Goal: Information Seeking & Learning: Learn about a topic

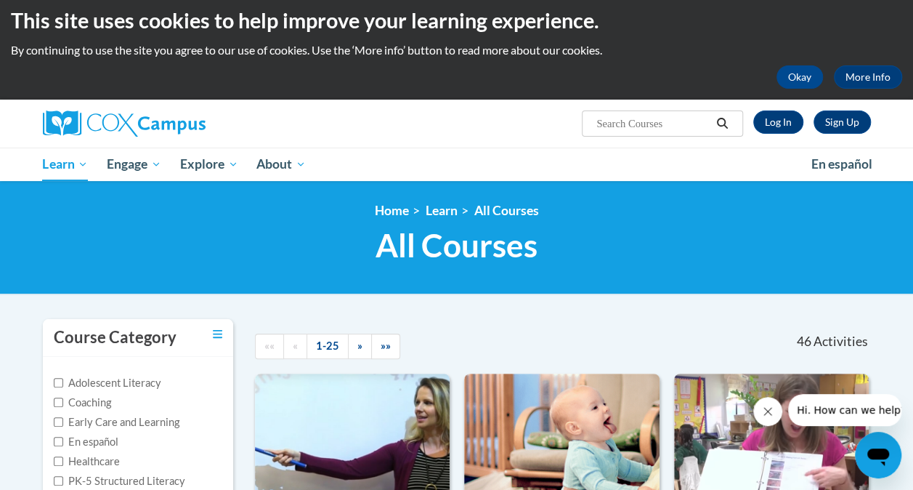
scroll to position [4, 0]
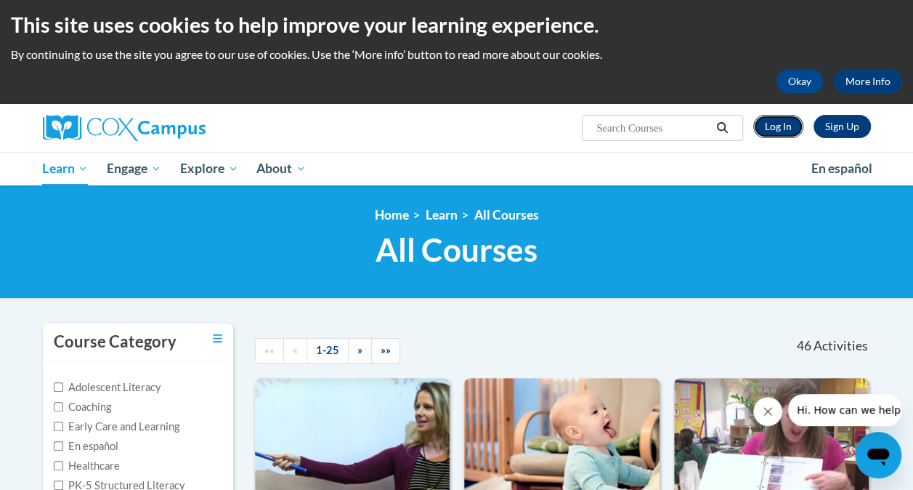
click at [776, 127] on link "Log In" at bounding box center [778, 126] width 50 height 23
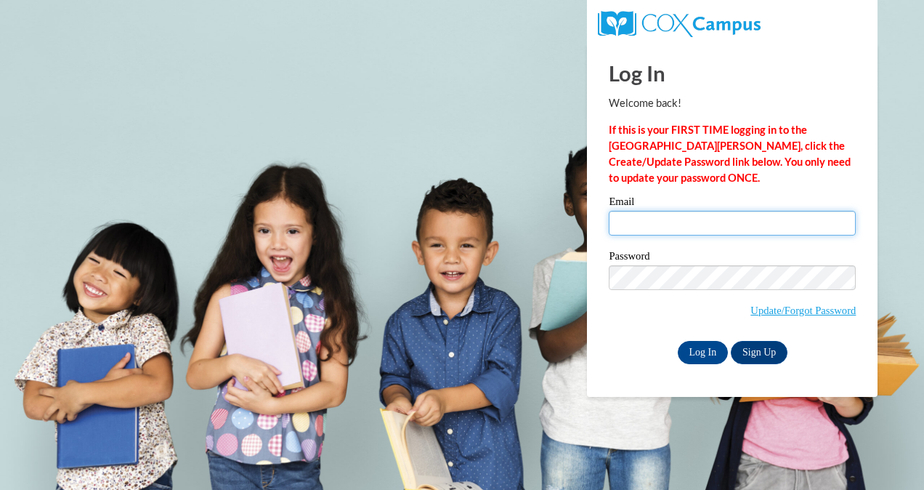
click at [715, 225] on input "Email" at bounding box center [732, 223] width 247 height 25
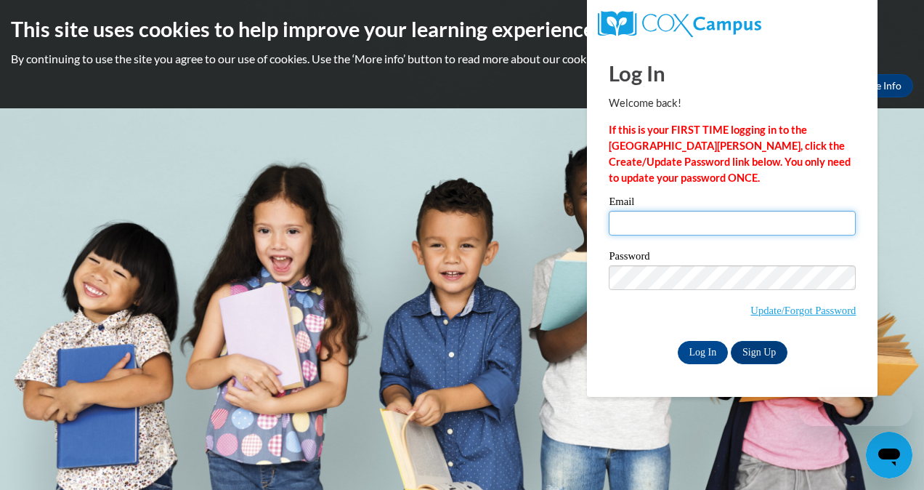
type input "morgangerst424@gmail.com"
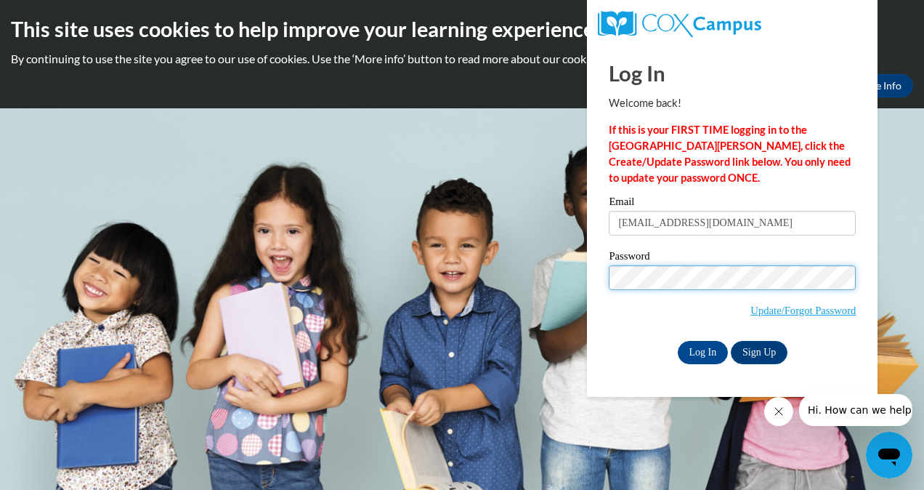
click at [678, 341] on input "Log In" at bounding box center [703, 352] width 51 height 23
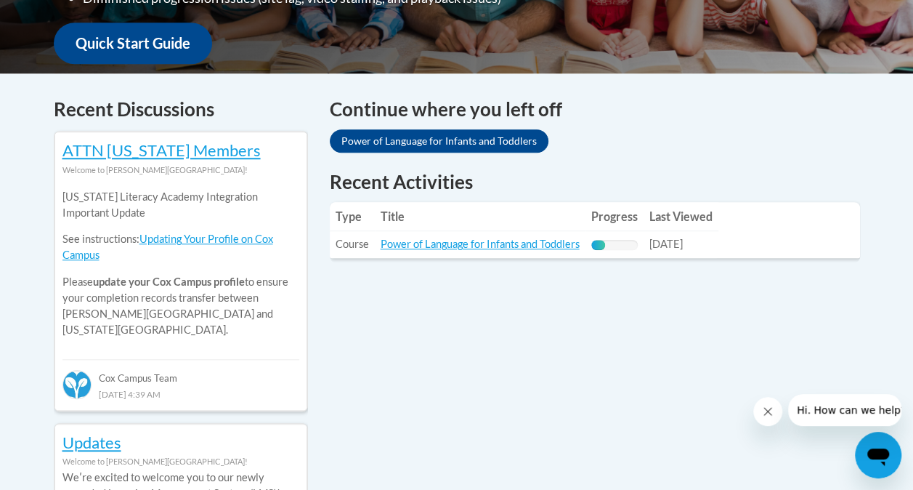
scroll to position [551, 0]
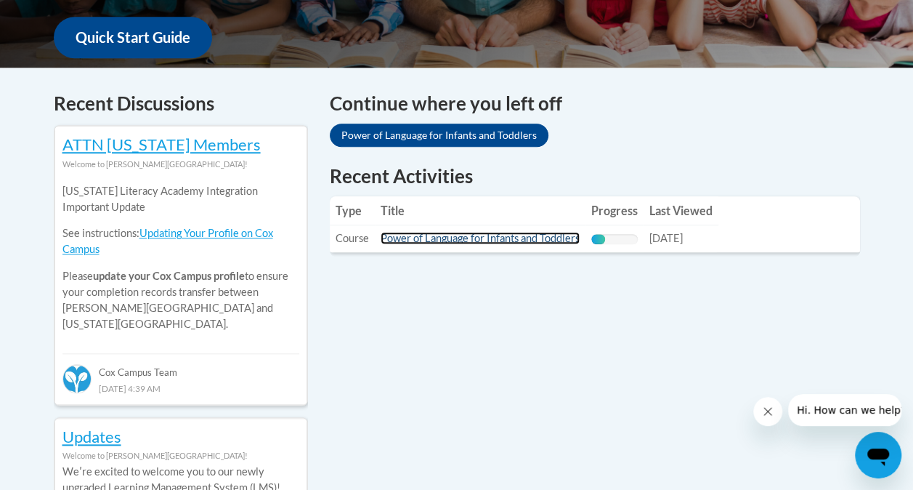
click at [478, 234] on link "Power of Language for Infants and Toddlers" at bounding box center [480, 238] width 199 height 12
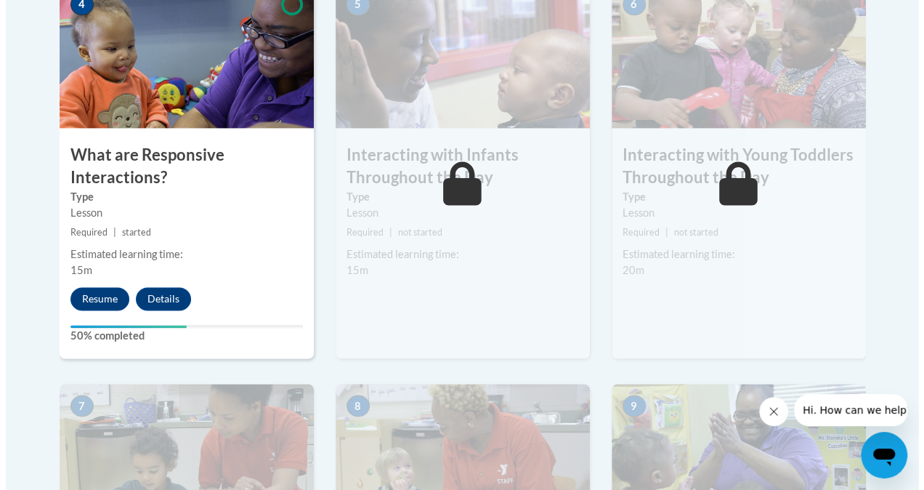
scroll to position [967, 0]
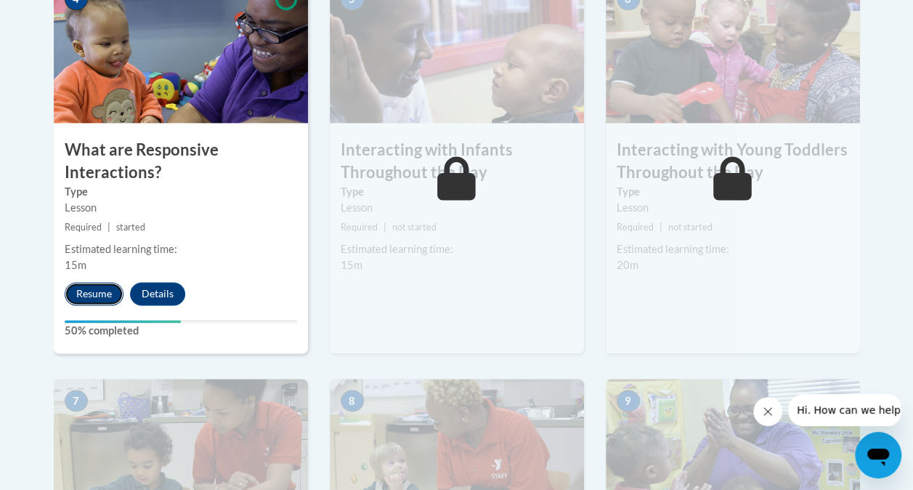
click at [94, 296] on button "Resume" at bounding box center [94, 293] width 59 height 23
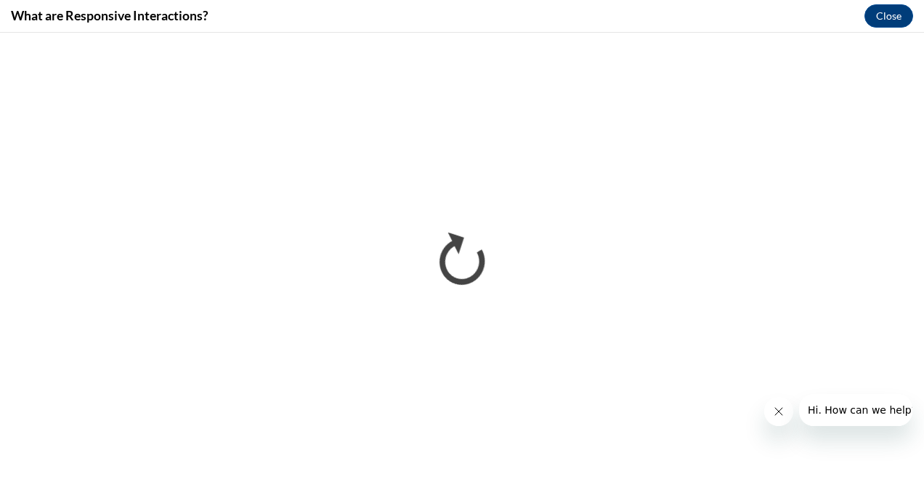
scroll to position [0, 0]
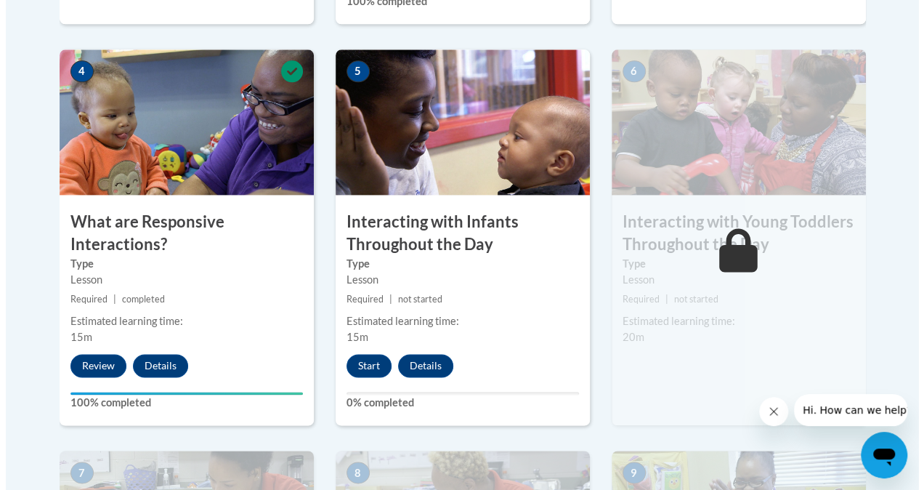
scroll to position [933, 0]
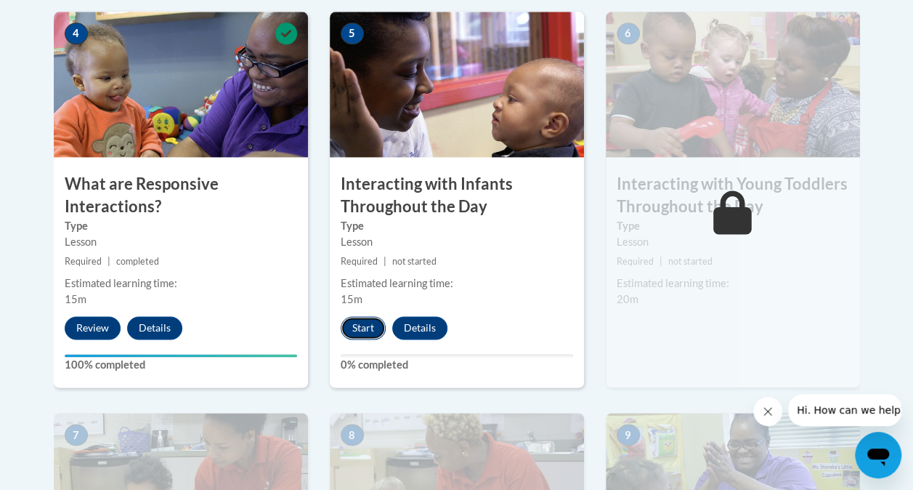
click at [354, 333] on button "Start" at bounding box center [363, 327] width 45 height 23
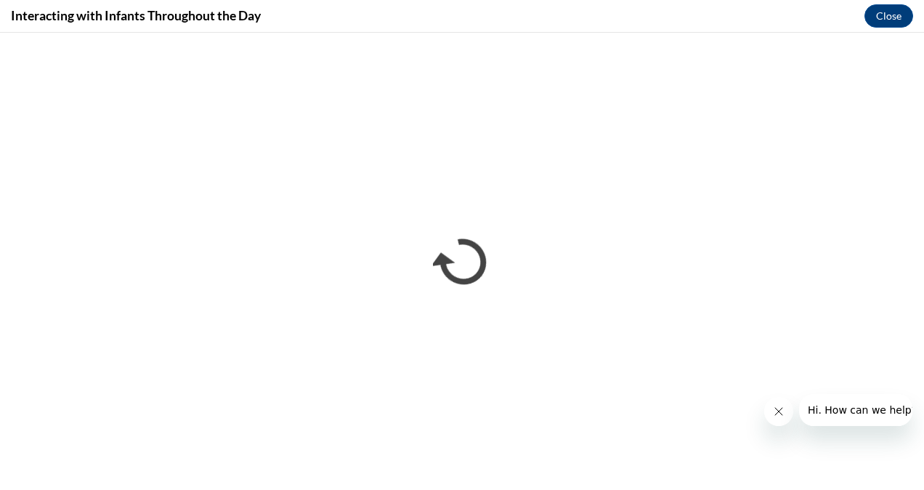
scroll to position [0, 0]
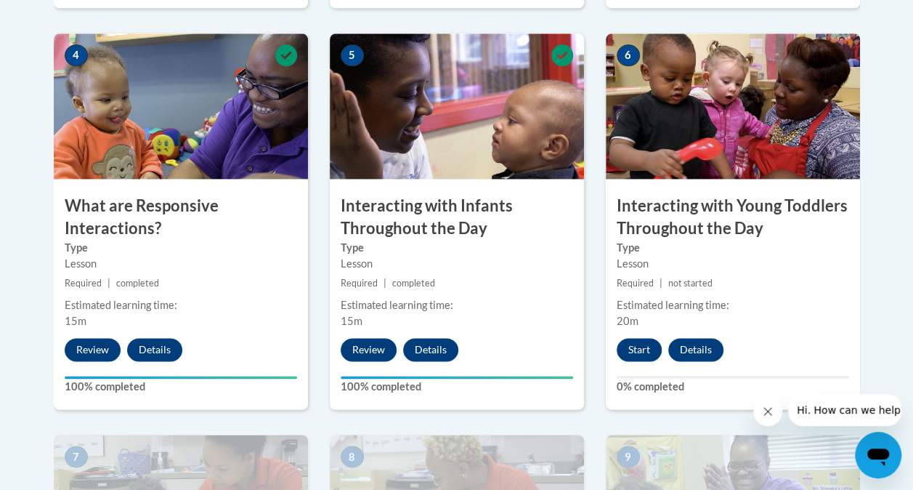
scroll to position [904, 0]
